Goal: Navigation & Orientation: Find specific page/section

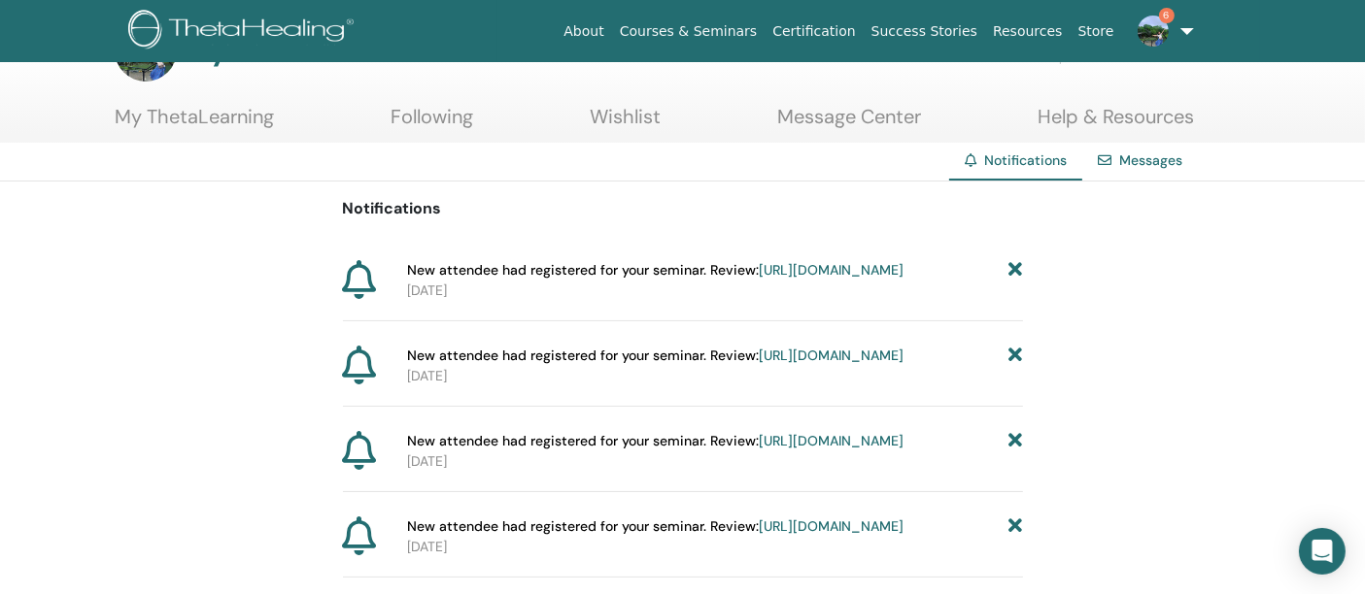
scroll to position [108, 0]
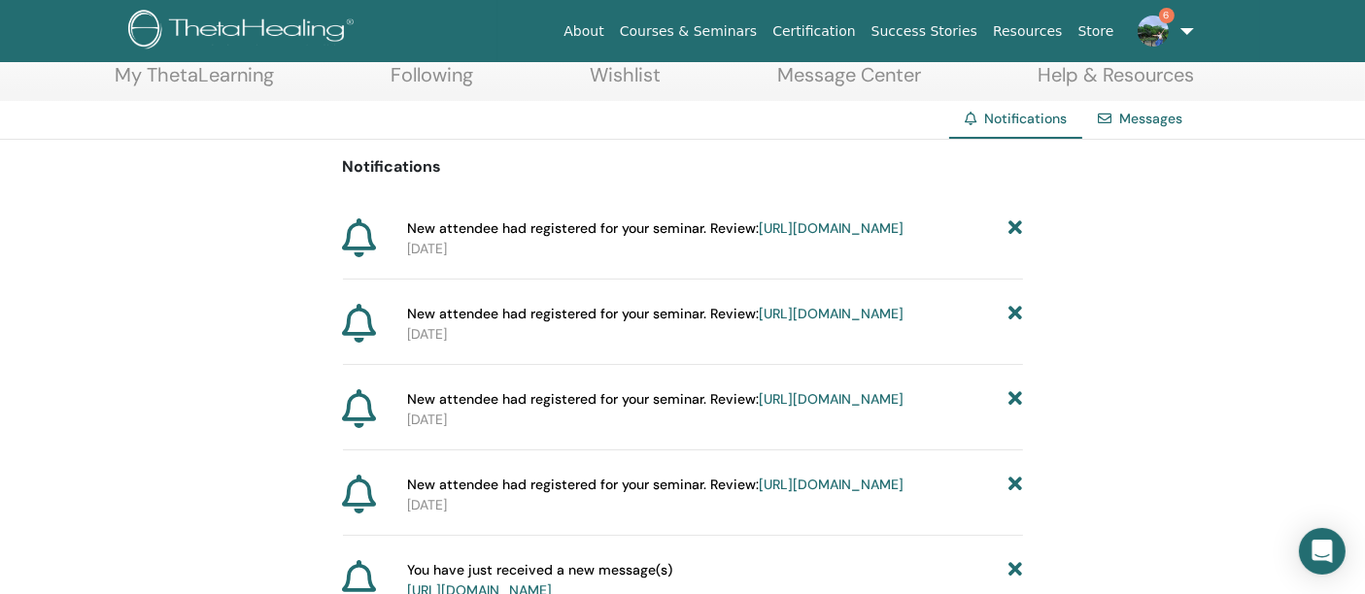
click at [1150, 34] on img at bounding box center [1152, 31] width 31 height 31
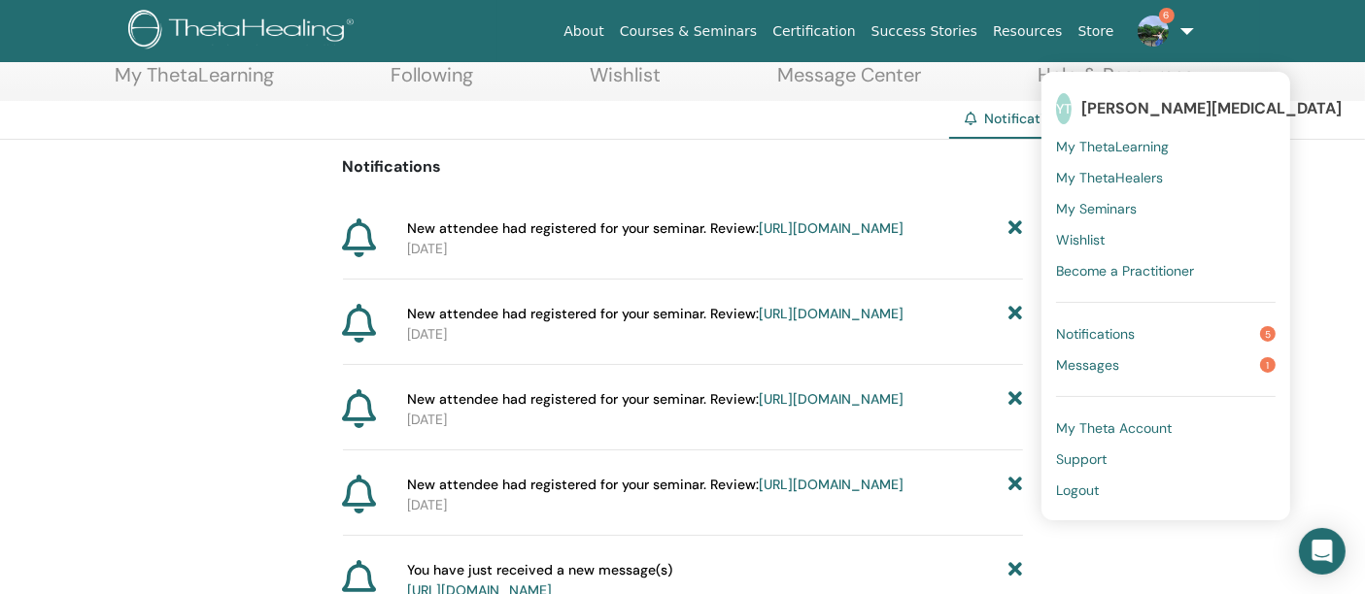
click at [1088, 367] on span "Messages" at bounding box center [1087, 364] width 63 height 17
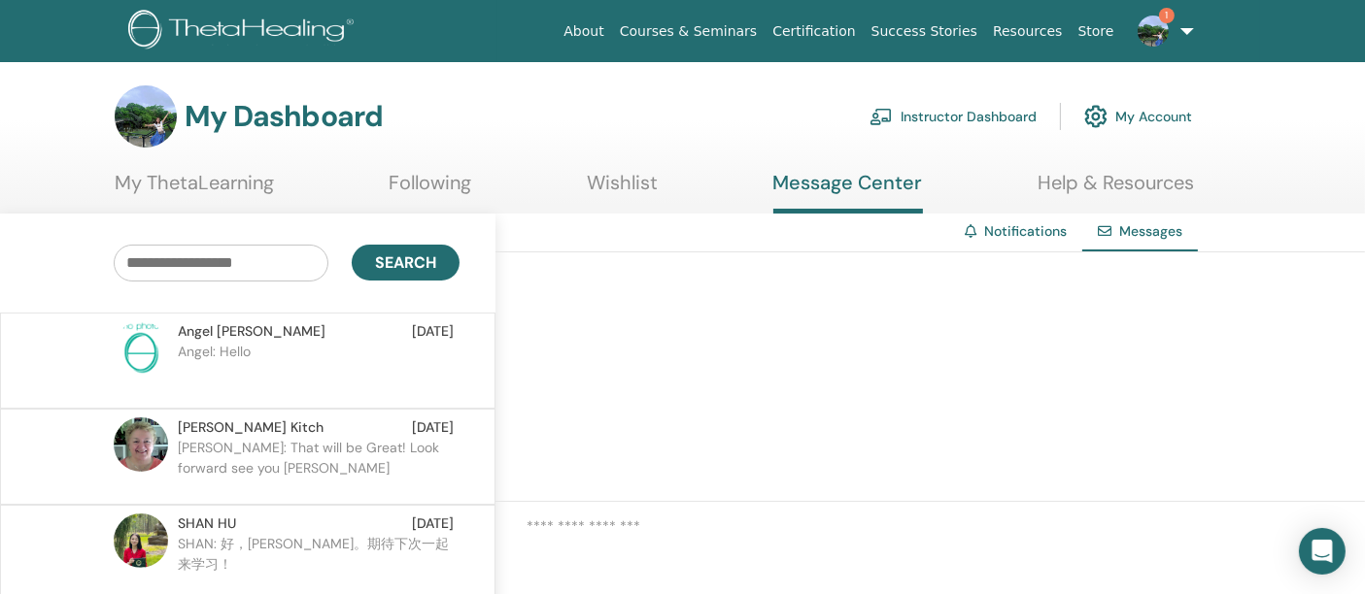
click at [232, 351] on p "Angel: Hello" at bounding box center [319, 371] width 282 height 58
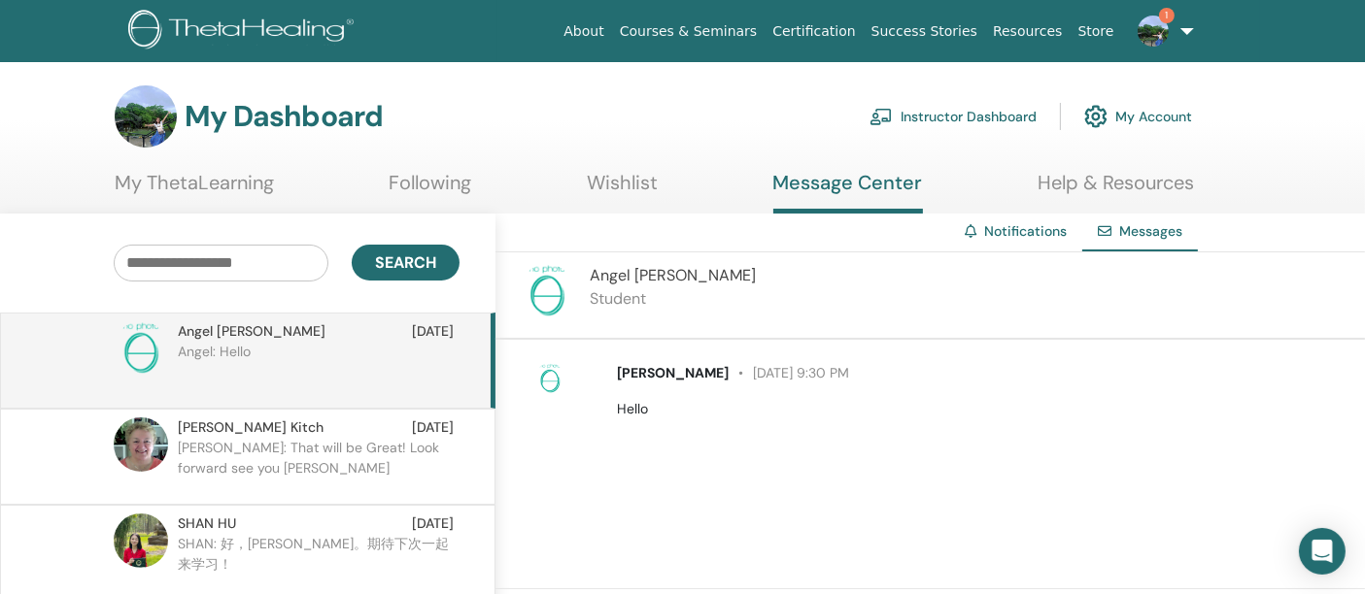
click at [199, 187] on link "My ThetaLearning" at bounding box center [194, 190] width 159 height 38
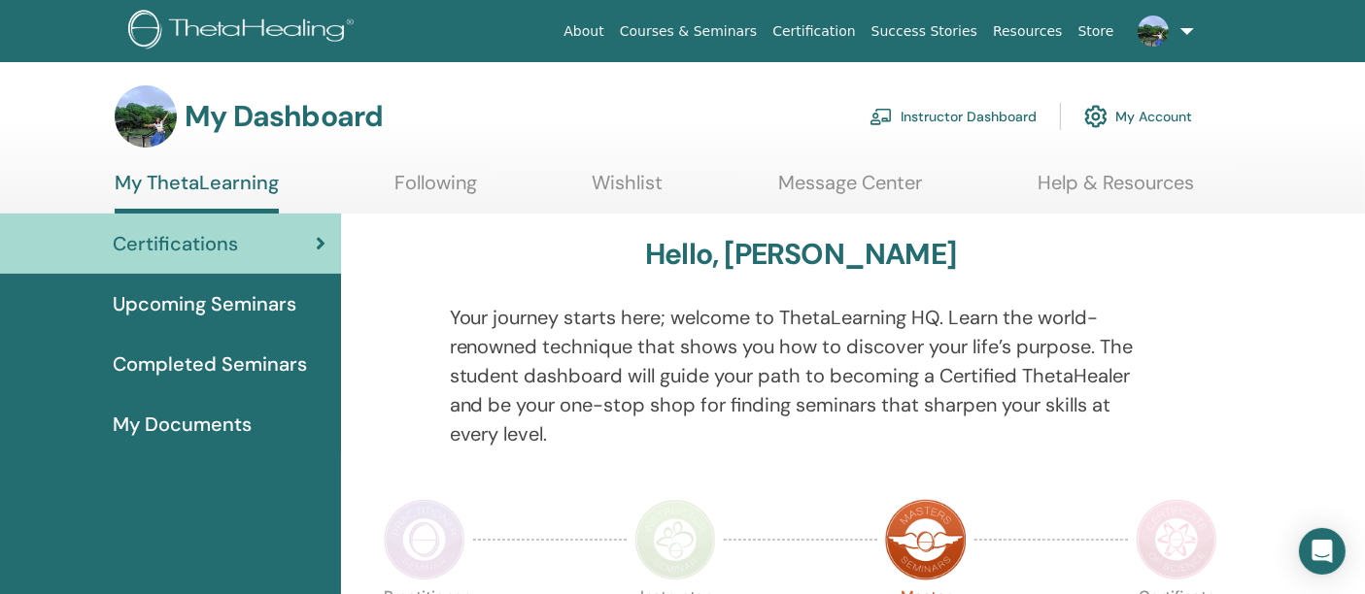
click at [904, 118] on link "Instructor Dashboard" at bounding box center [952, 116] width 167 height 43
